Goal: Task Accomplishment & Management: Complete application form

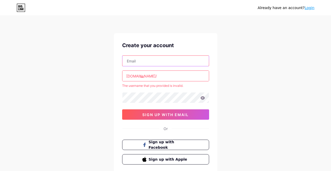
click at [134, 63] on input "text" at bounding box center [166, 61] width 87 height 10
type input "ف"
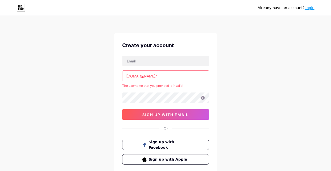
click at [152, 81] on div "[DOMAIN_NAME]/ ف The username that you provided is invalid. 0cAFcWeA7V0Hp0uMTLy…" at bounding box center [165, 87] width 87 height 64
click at [148, 79] on input "ف" at bounding box center [166, 76] width 87 height 10
drag, startPoint x: 147, startPoint y: 78, endPoint x: 140, endPoint y: 77, distance: 7.6
click at [140, 77] on input "ف" at bounding box center [166, 76] width 87 height 10
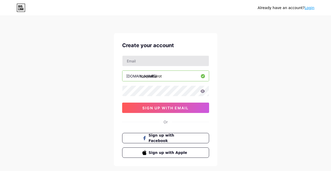
type input "touqaalbarot"
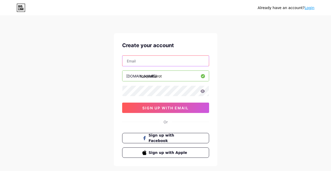
click at [149, 66] on input "text" at bounding box center [166, 61] width 87 height 10
type input "[EMAIL_ADDRESS][DOMAIN_NAME]"
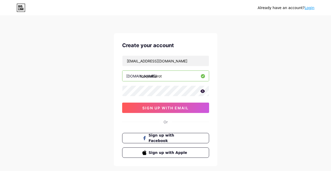
click at [203, 90] on icon at bounding box center [203, 90] width 4 height 3
click at [180, 107] on span "sign up with email" at bounding box center [166, 108] width 46 height 4
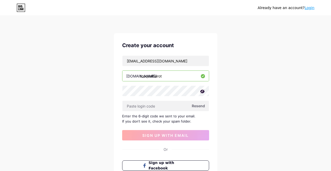
click at [311, 7] on link "Login" at bounding box center [310, 8] width 10 height 4
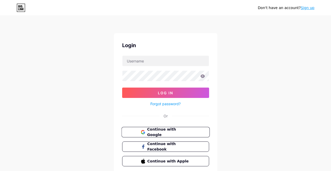
click at [158, 131] on span "Continue with Google" at bounding box center [168, 132] width 43 height 11
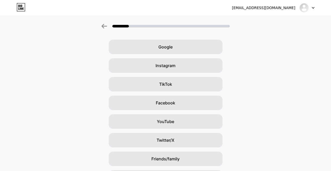
scroll to position [12, 0]
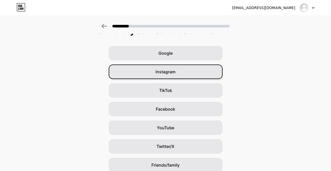
click at [159, 70] on span "Instagram" at bounding box center [166, 72] width 20 height 6
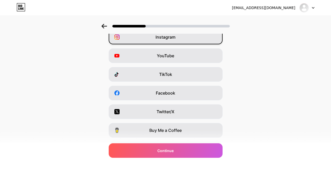
scroll to position [32, 0]
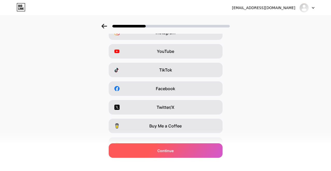
click at [157, 152] on div "Continue" at bounding box center [166, 150] width 114 height 15
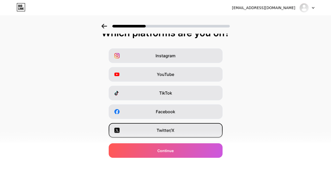
scroll to position [9, 0]
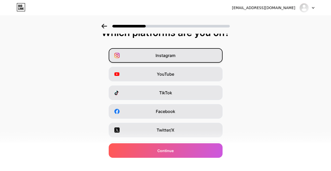
click at [166, 52] on div "Instagram" at bounding box center [166, 55] width 114 height 15
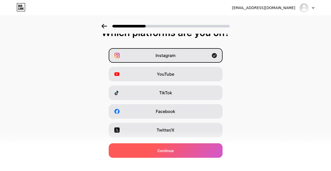
click at [155, 152] on div "Continue" at bounding box center [166, 150] width 114 height 15
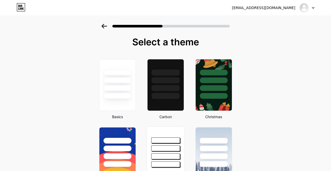
scroll to position [0, 0]
click at [125, 100] on div at bounding box center [117, 84] width 38 height 53
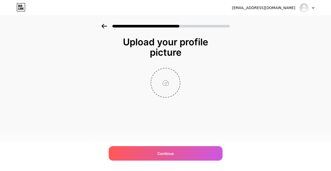
click at [167, 88] on input "file" at bounding box center [165, 82] width 29 height 29
type input "C:\fakepath\1.jpg"
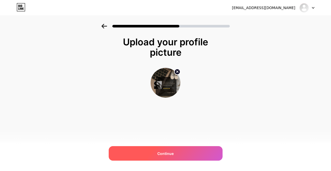
click at [167, 153] on span "Continue" at bounding box center [166, 153] width 16 height 5
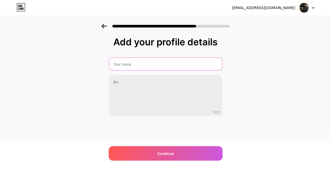
click at [130, 65] on input "text" at bounding box center [165, 64] width 113 height 12
type input "TOUQA Albaroat"
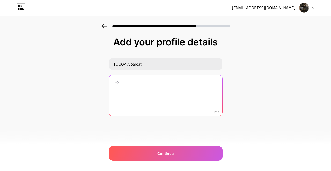
click at [126, 83] on textarea at bounding box center [165, 96] width 113 height 42
type textarea "l"
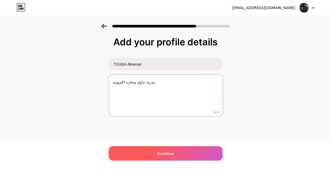
type textarea "مدربه تداول وتجاره اكترونيه"
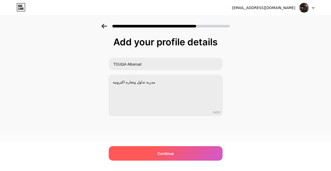
click at [179, 153] on div "Continue" at bounding box center [166, 153] width 114 height 15
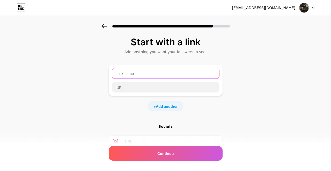
click at [166, 77] on input "text" at bounding box center [165, 73] width 107 height 10
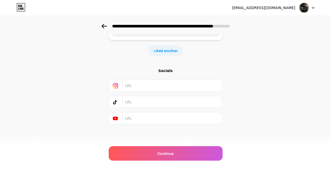
scroll to position [56, 0]
click at [163, 51] on span "Add another" at bounding box center [167, 50] width 22 height 5
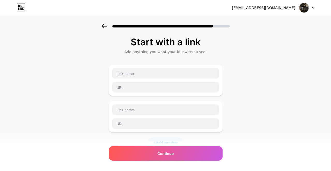
scroll to position [0, 0]
